Goal: Contribute content

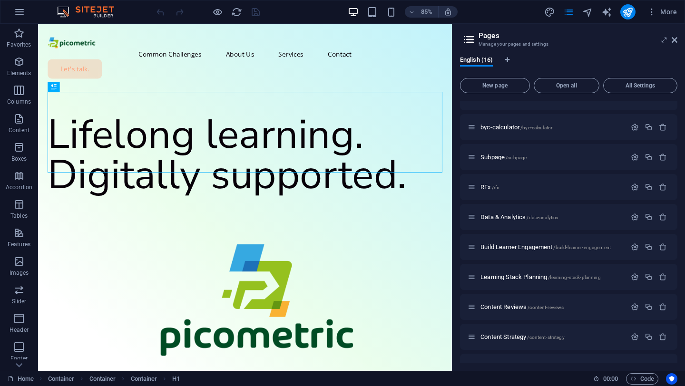
scroll to position [217, 0]
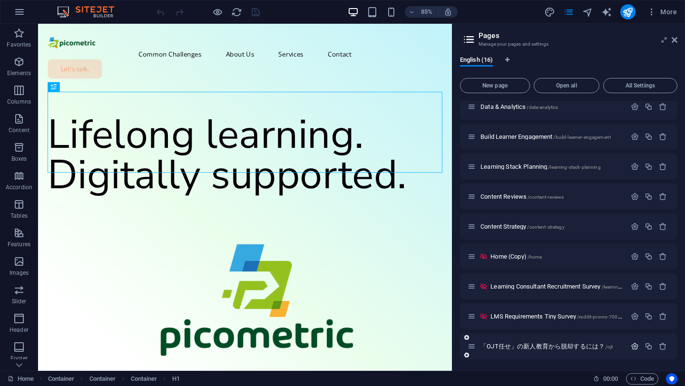
click at [631, 343] on icon "button" at bounding box center [635, 347] width 8 height 8
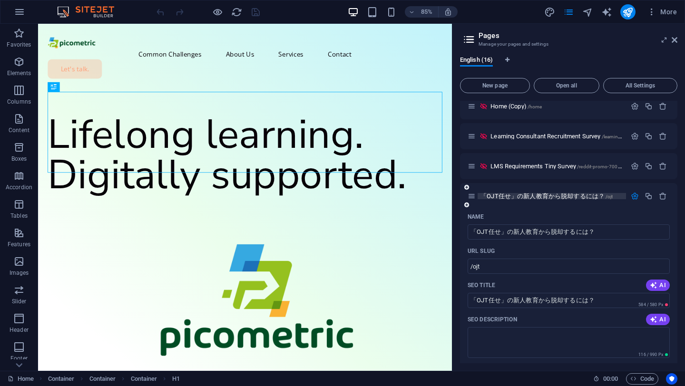
click at [559, 195] on span "「OJT任せ」の新人教育から脱却するには？ /ojt" at bounding box center [547, 196] width 133 height 7
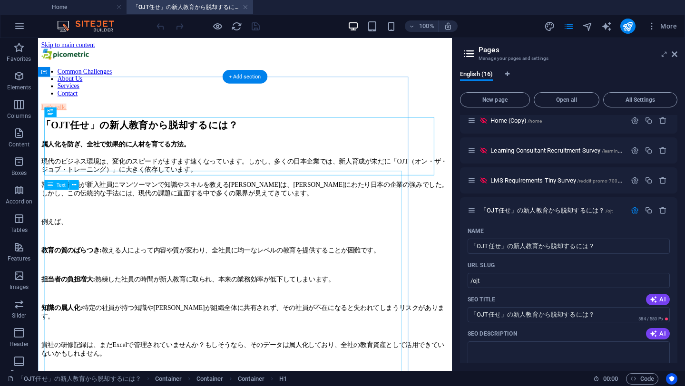
scroll to position [0, 0]
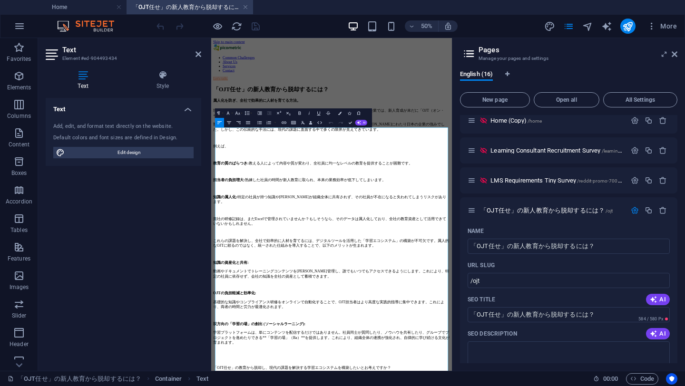
click at [678, 50] on aside "Pages Manage your pages and settings English (16) New page Open all All Setting…" at bounding box center [568, 204] width 233 height 333
click at [674, 55] on icon at bounding box center [675, 54] width 6 height 8
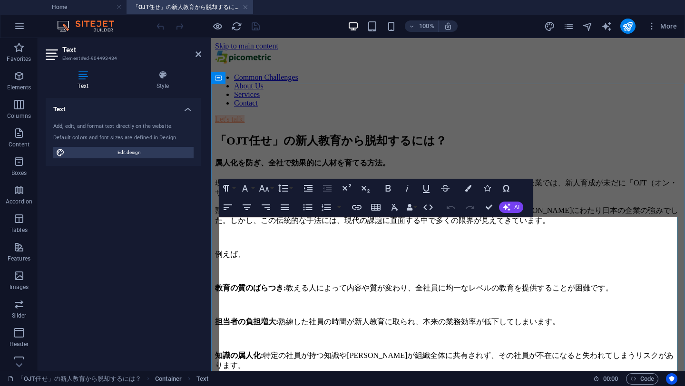
click at [232, 198] on p "現代のビジネス環境は、変化のスピードがますます速くなっています。しかし、多くの日本企業では、新人育成が未だに「OJT（オン・ザ・ジョブ・トレーニング）」に大き…" at bounding box center [448, 188] width 466 height 20
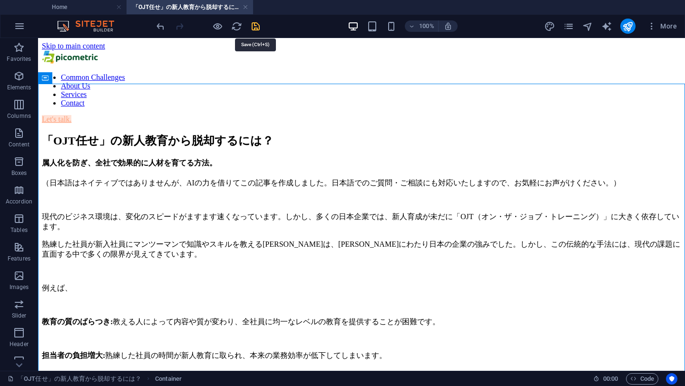
click at [260, 30] on icon "save" at bounding box center [255, 26] width 11 height 11
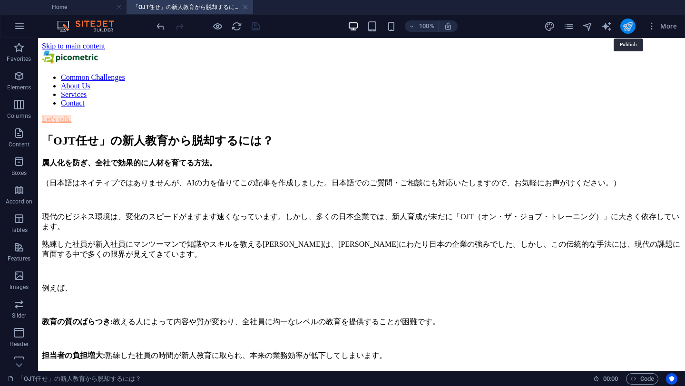
click at [625, 29] on icon "publish" at bounding box center [627, 26] width 11 height 11
